Goal: Find specific page/section: Find specific page/section

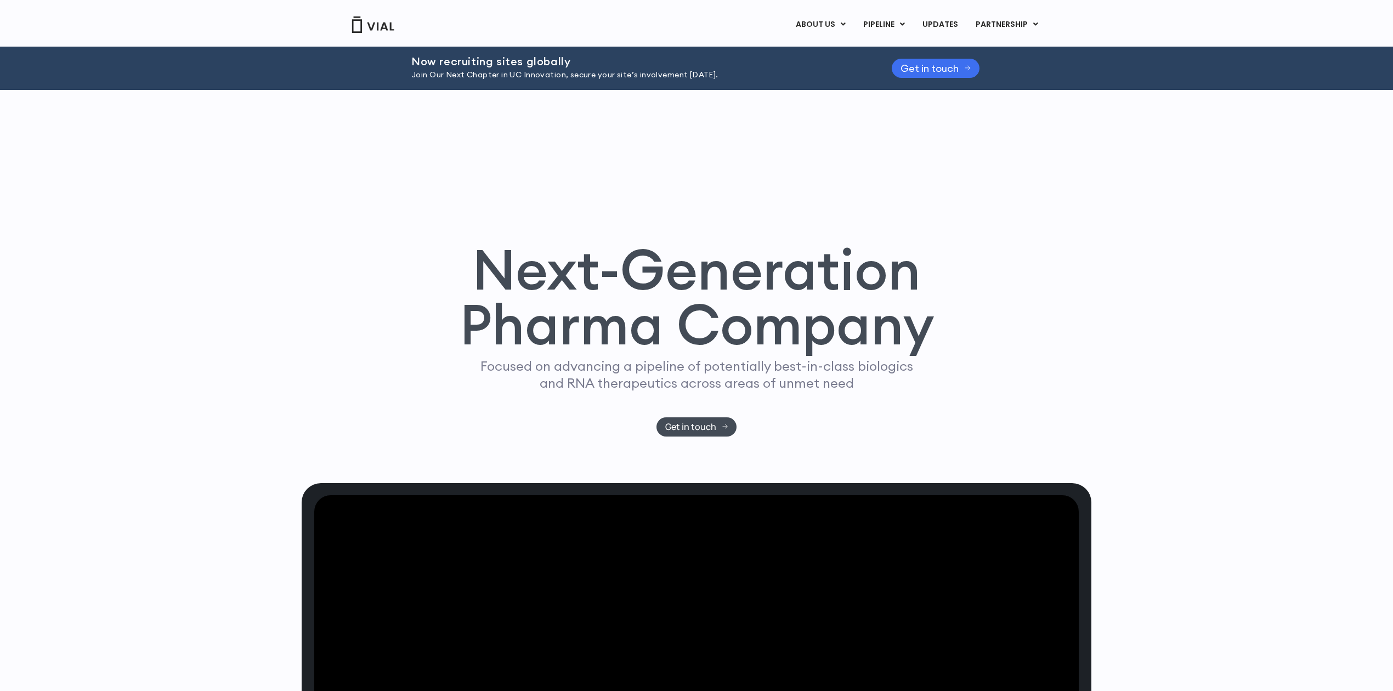
click at [933, 59] on link "Get in touch" at bounding box center [936, 68] width 88 height 19
click at [844, 51] on link "ABOUT US" at bounding box center [839, 51] width 96 height 17
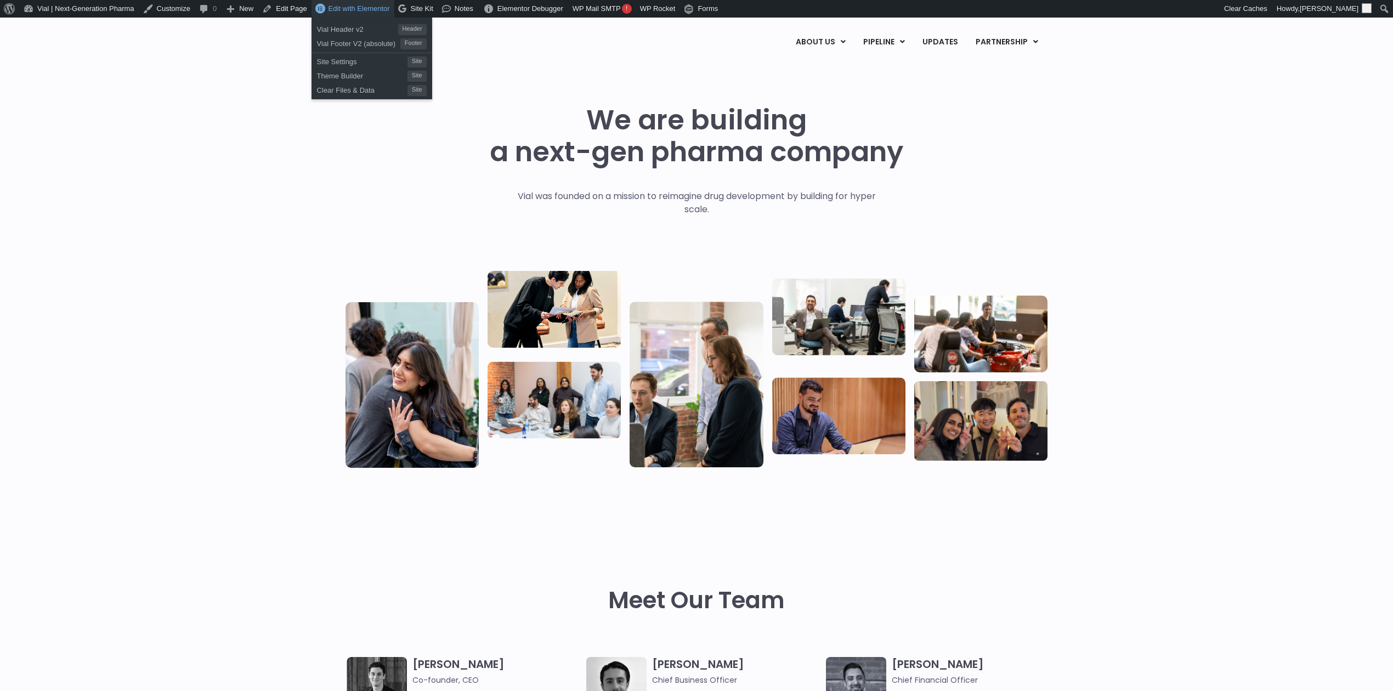
click at [372, 11] on span "Edit with Elementor" at bounding box center [359, 8] width 61 height 8
